Goal: Communication & Community: Answer question/provide support

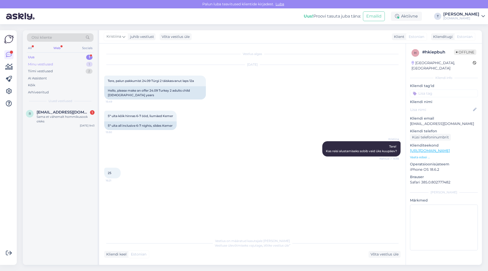
click at [64, 64] on div "Minu vestlused 1" at bounding box center [60, 64] width 67 height 7
click at [90, 118] on div "Я с мужем [PERSON_NAME] поехать отдохнуть в следующем году в сентябре.что входи…" at bounding box center [66, 118] width 58 height 9
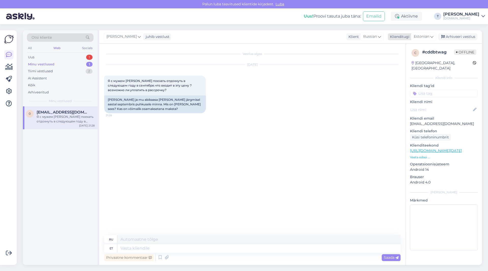
click at [431, 36] on icon at bounding box center [432, 37] width 3 height 6
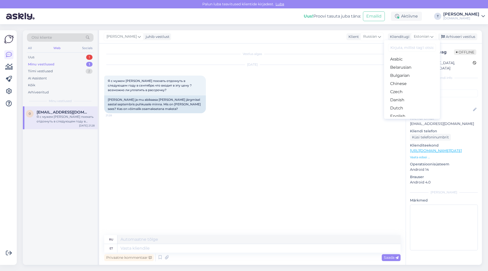
click at [405, 259] on link "Russian" at bounding box center [412, 263] width 56 height 8
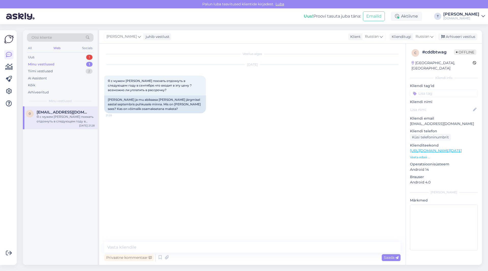
click at [420, 155] on p "Vaata edasi ..." at bounding box center [444, 157] width 68 height 5
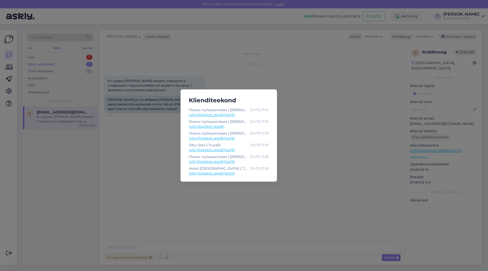
click at [337, 120] on div "Klienditeekond Поиск путешествия | Tuusik [DATE] 21:34 [URL][DOMAIN_NAME][DATE]…" at bounding box center [244, 135] width 488 height 271
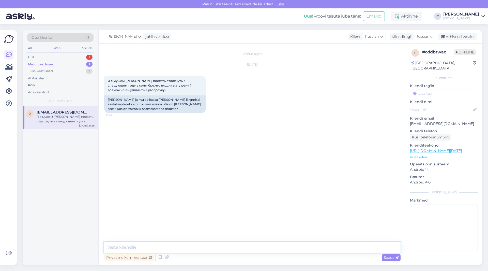
click at [187, 248] on textarea at bounding box center [252, 247] width 297 height 11
type textarea "L"
click at [329, 247] on textarea "Добрый день , да можно оплатить предоплату и потом частями платить , в тур вход…" at bounding box center [252, 247] width 297 height 11
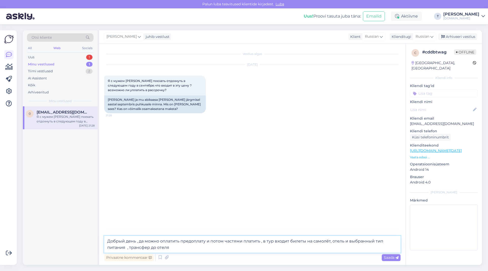
click at [185, 246] on textarea "Добрый день , да можно оплатить предоплату и потом частями платить , в тур вход…" at bounding box center [252, 244] width 297 height 17
type textarea "Добрый день , да можно оплатить предоплату и потом частями платить , в тур вход…"
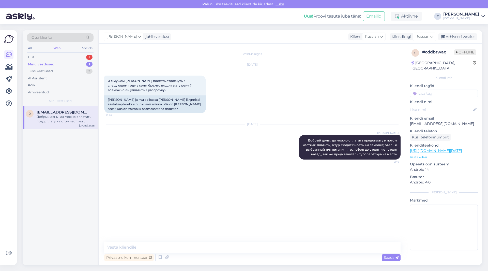
click at [45, 61] on div "Minu vestlused 1" at bounding box center [60, 64] width 67 height 7
click at [104, 112] on div "Vestlus algas [DATE] Я с мужем хотим поехать отдохнуть в следующем году в сентя…" at bounding box center [252, 153] width 307 height 221
